Goal: Information Seeking & Learning: Check status

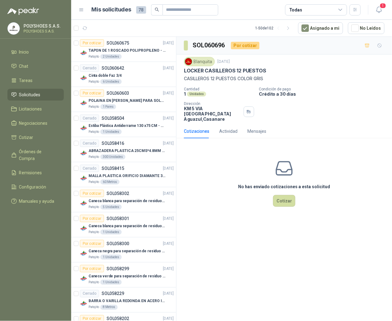
click at [82, 11] on icon at bounding box center [82, 10] width 6 height 6
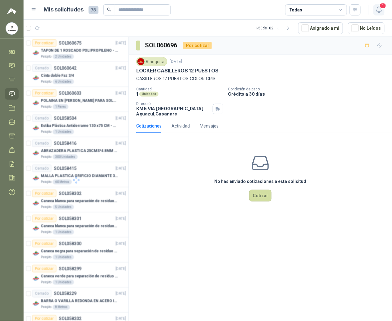
click at [378, 12] on icon "button" at bounding box center [380, 10] width 8 height 8
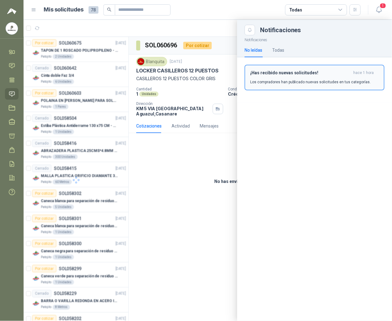
click at [273, 85] on button "¡Has recibido nuevas solicitudes! hace 1 hora Los compradores han publicado nue…" at bounding box center [315, 78] width 140 height 26
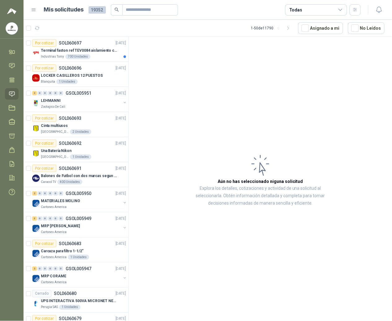
click at [11, 253] on menu "POLYSHOES S.A.S. POLYSHOES S.A.S. Inicio Chat Tareas Solicitudes Licitaciones N…" at bounding box center [12, 160] width 24 height 321
click at [62, 49] on p "Terminal faston ref TEV0084 aislamiento completo" at bounding box center [79, 51] width 77 height 6
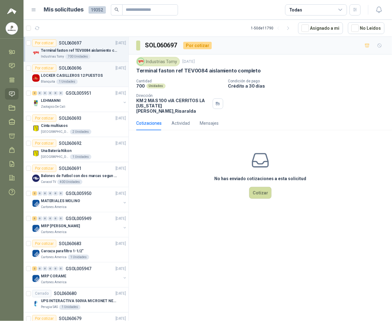
click at [50, 65] on div "Por cotizar" at bounding box center [44, 67] width 24 height 7
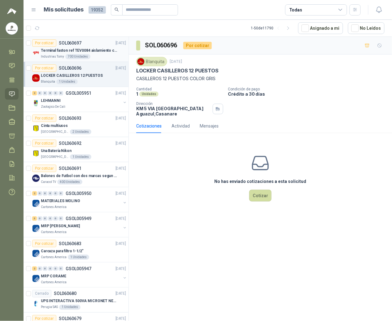
click at [73, 56] on div "700 Unidades" at bounding box center [77, 56] width 25 height 5
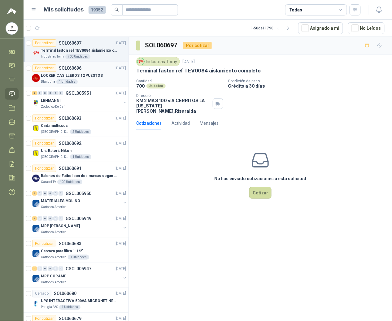
click at [67, 73] on p "LOCKER CASILLEROS 12 PUESTOS" at bounding box center [72, 76] width 62 height 6
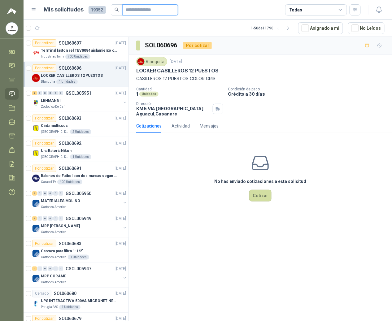
click at [161, 7] on input "text" at bounding box center [147, 10] width 43 height 11
type input "****"
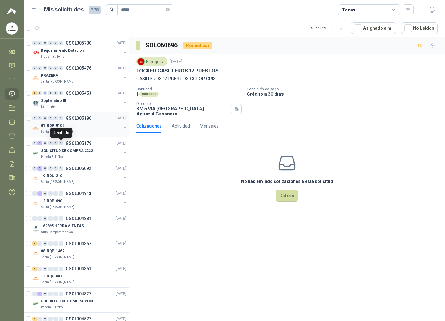
click at [68, 125] on div "01-RQP-9105" at bounding box center [81, 125] width 80 height 7
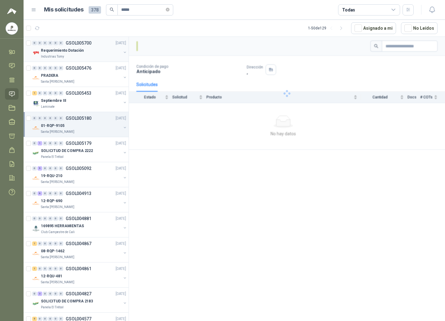
click at [82, 52] on div "Requerimiento Dotación" at bounding box center [81, 50] width 80 height 7
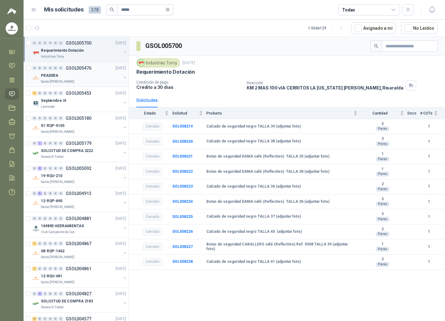
click at [76, 86] on div "0 0 0 0 0 0 GSOL005476 [DATE] PRADERA Santa [PERSON_NAME]" at bounding box center [76, 74] width 105 height 25
click at [61, 72] on div "PRADERA" at bounding box center [81, 75] width 80 height 7
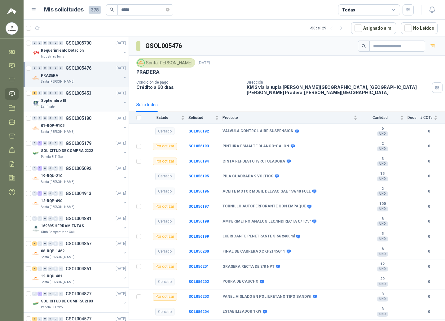
click at [52, 107] on p "Laminate" at bounding box center [48, 106] width 14 height 5
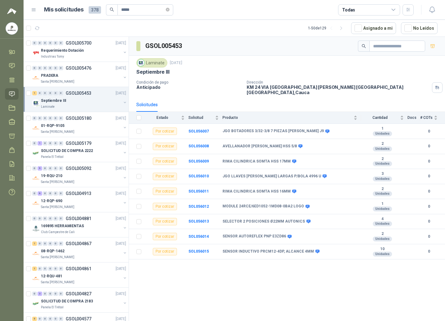
click at [14, 228] on menu "POLYSHOES S.A.S. POLYSHOES S.A.S. Inicio Chat Tareas Solicitudes Licitaciones N…" at bounding box center [12, 160] width 24 height 321
click at [49, 127] on p "01-RQP-9105" at bounding box center [53, 126] width 24 height 6
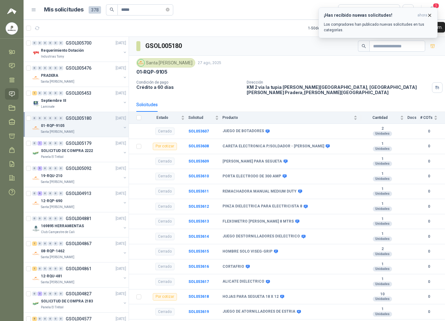
click at [392, 12] on button "¡Has recibido nuevas solicitudes! ahora Los compradores han publicado nuevas so…" at bounding box center [378, 22] width 119 height 31
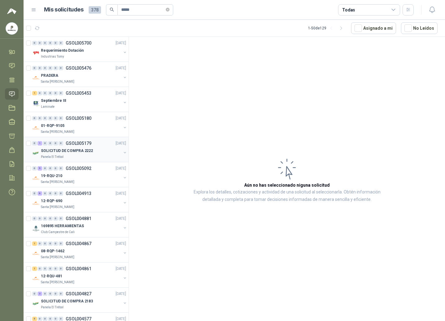
click at [52, 159] on p "Panela El Trébol" at bounding box center [52, 157] width 23 height 5
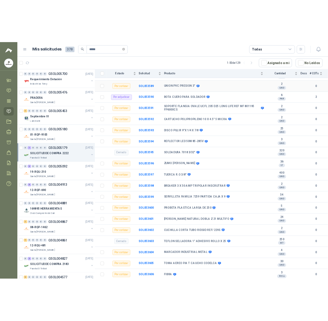
scroll to position [230, 0]
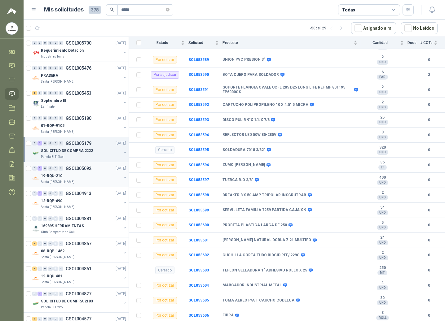
click at [76, 176] on div "19-RQU-210" at bounding box center [81, 175] width 80 height 7
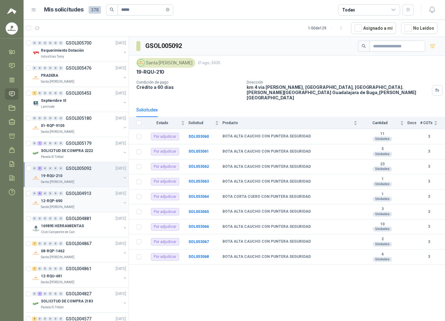
click at [56, 201] on p "12-RQP-690" at bounding box center [51, 201] width 21 height 6
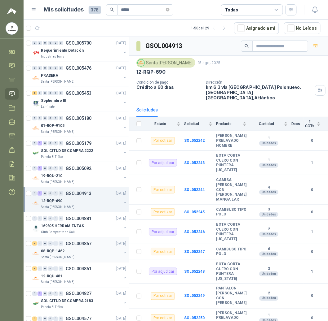
click at [64, 245] on div "1 0 0 0 0 0 GSOL004867" at bounding box center [61, 244] width 59 height 4
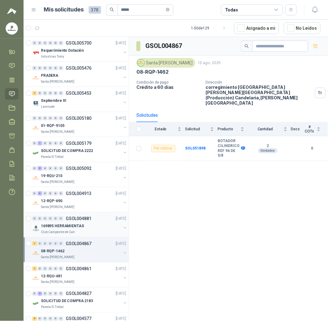
click at [68, 228] on p "169895 HERRAMIENTAS" at bounding box center [62, 226] width 43 height 6
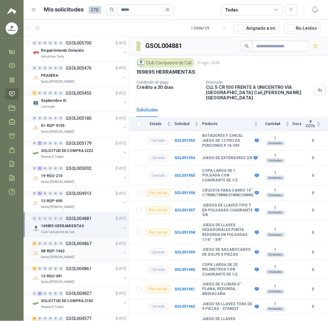
click at [61, 252] on p "08-RQP-1462" at bounding box center [53, 251] width 24 height 6
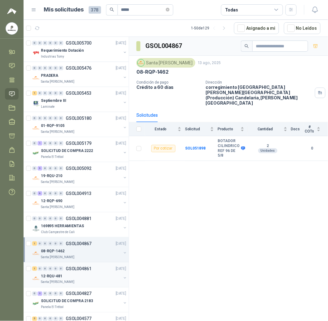
click at [64, 278] on div "12-RQU-481" at bounding box center [81, 276] width 80 height 7
